Goal: Information Seeking & Learning: Check status

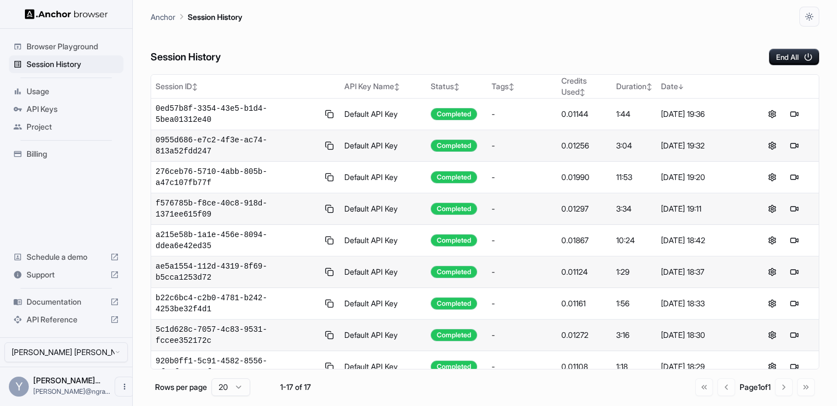
scroll to position [30, 0]
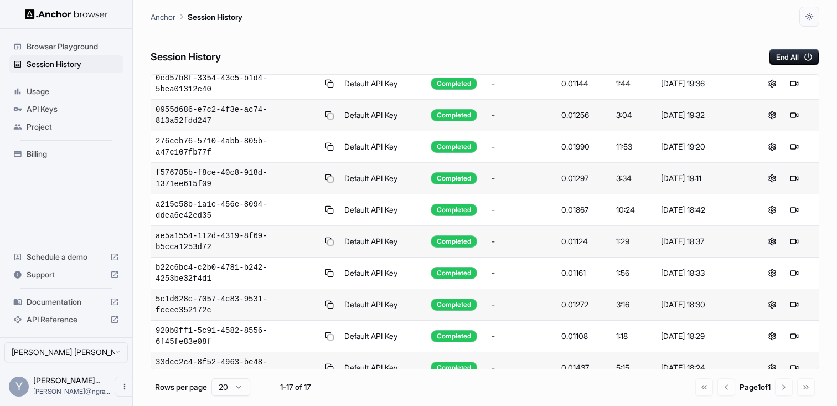
click at [489, 27] on div "Session History End All" at bounding box center [485, 46] width 669 height 39
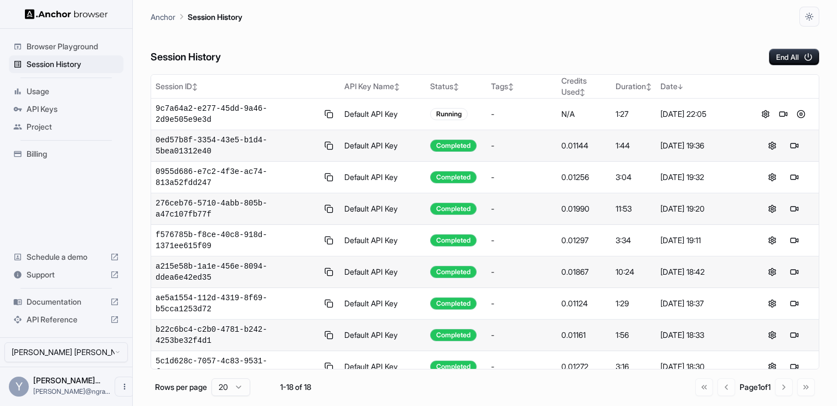
scroll to position [28, 0]
